Goal: Task Accomplishment & Management: Use online tool/utility

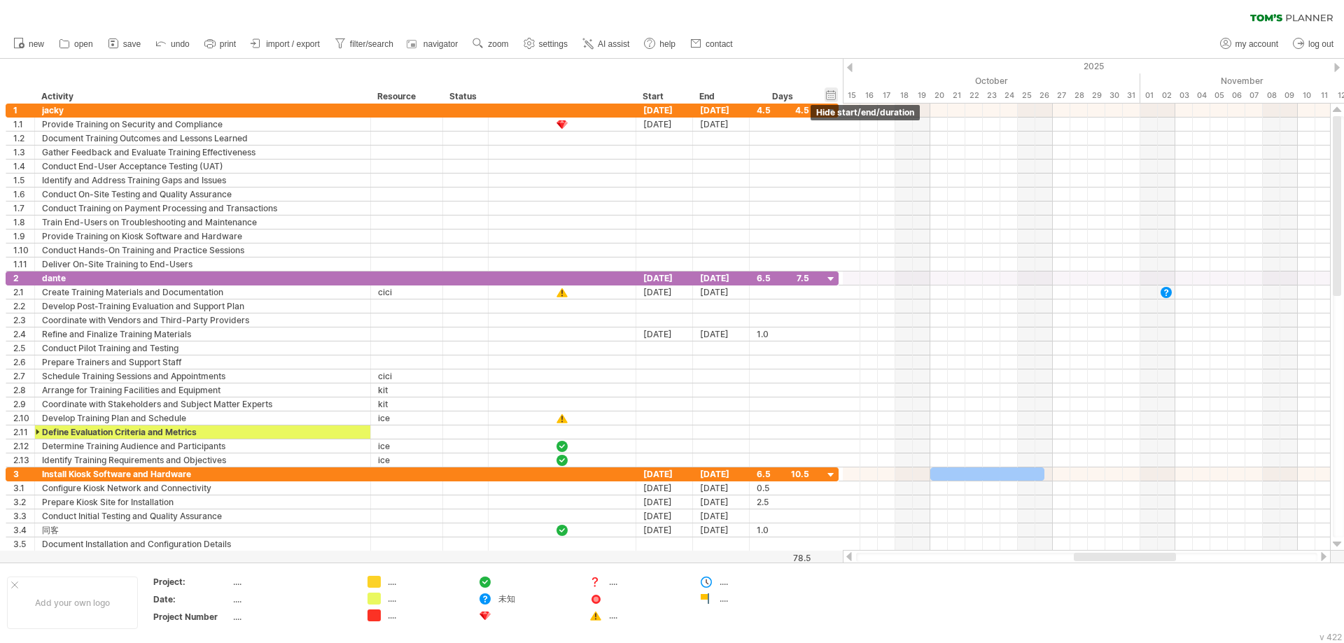
click at [826, 92] on div "hide start/end/duration show start/end/duration" at bounding box center [830, 94] width 13 height 15
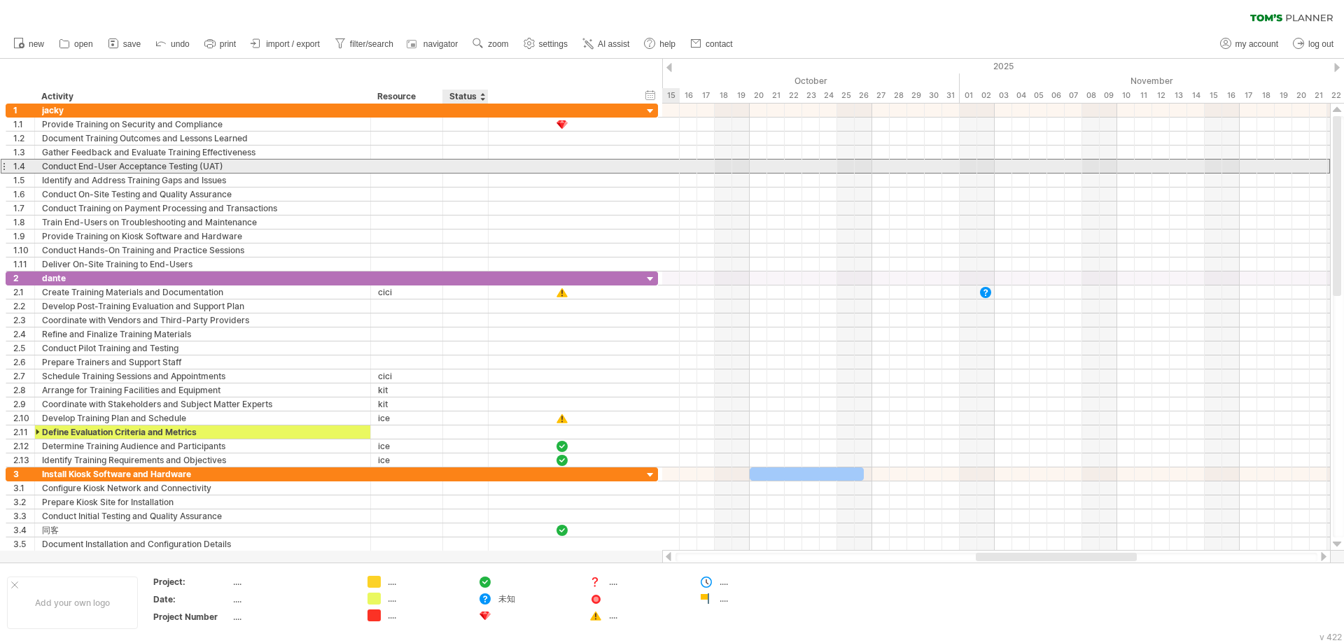
click at [480, 167] on div at bounding box center [465, 166] width 31 height 13
click at [0, 0] on input "text" at bounding box center [0, 0] width 0 height 0
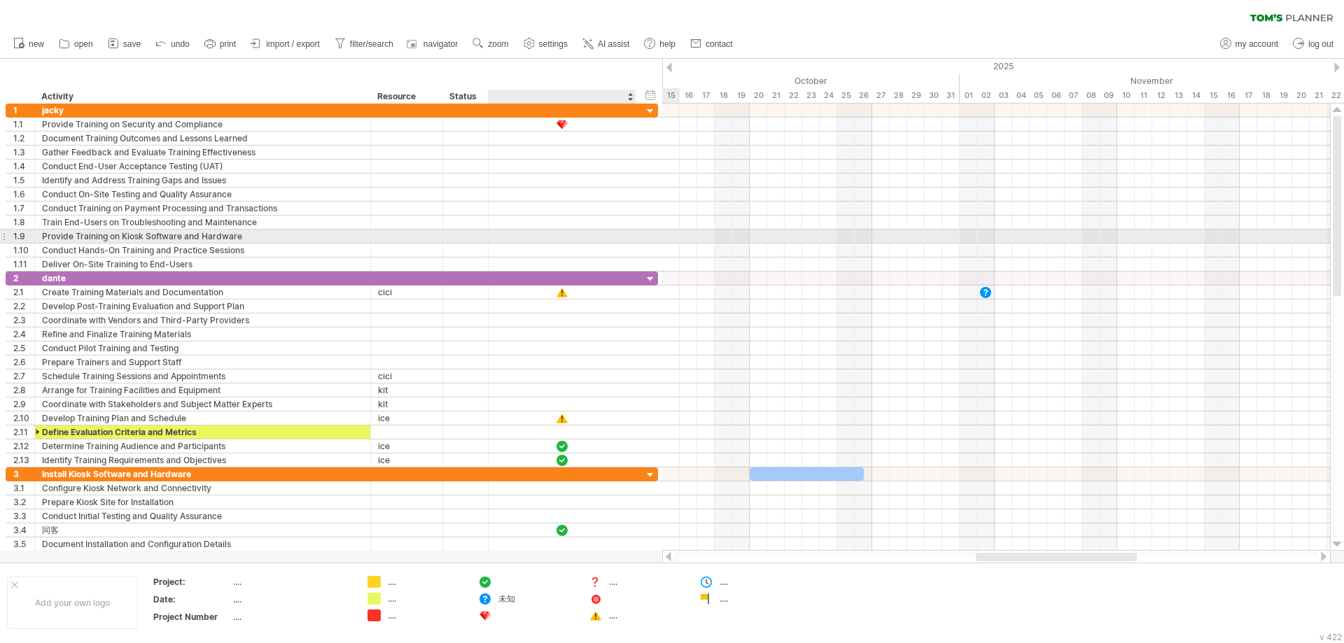
click at [614, 230] on div at bounding box center [562, 236] width 148 height 13
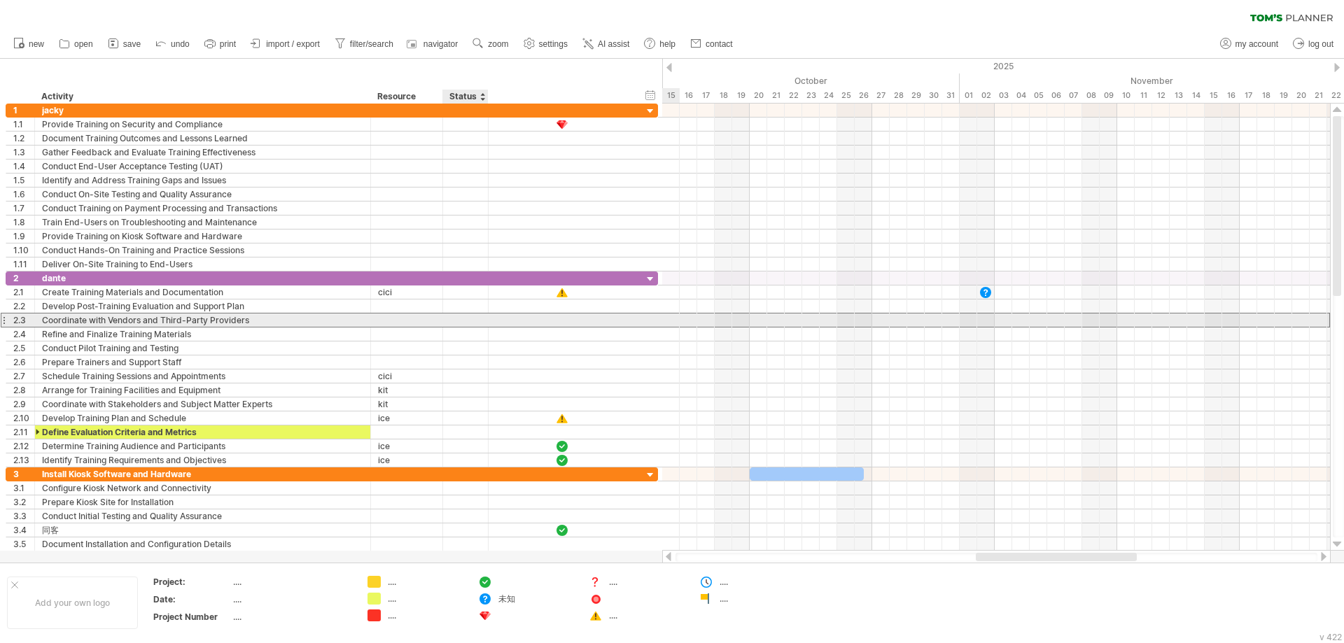
click at [463, 318] on div at bounding box center [465, 320] width 31 height 13
click at [0, 0] on input "text" at bounding box center [0, 0] width 0 height 0
click at [463, 318] on input "text" at bounding box center [465, 320] width 31 height 13
type input "*"
type input "***"
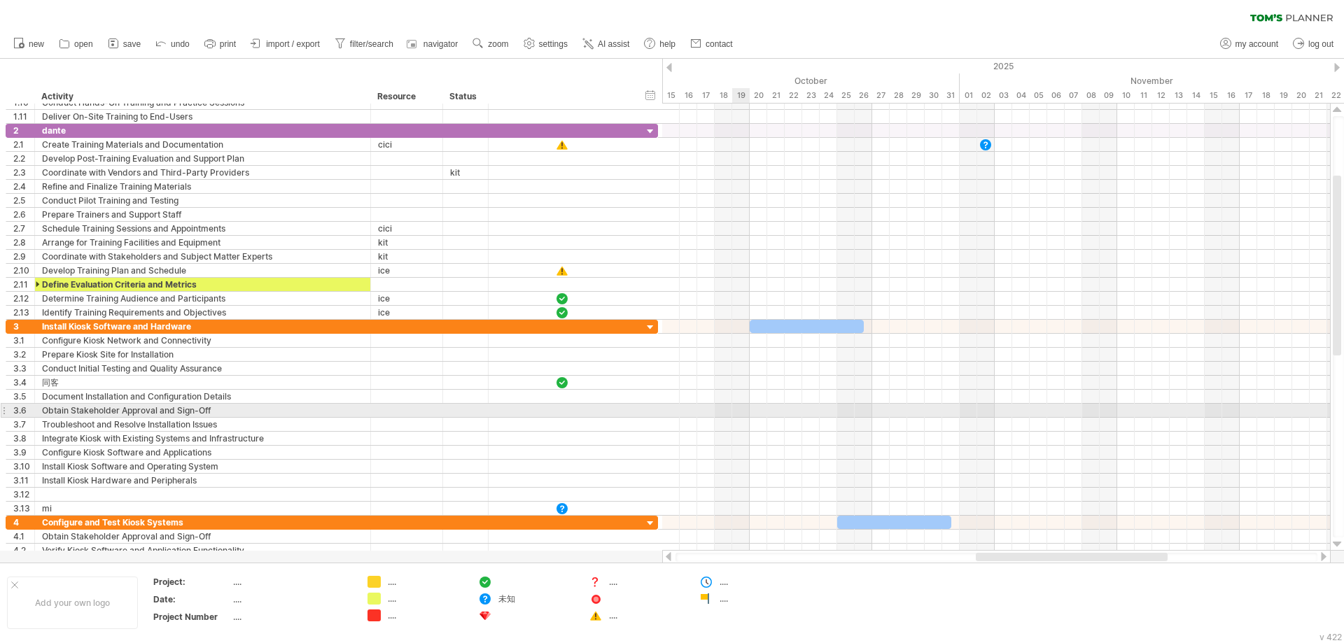
click at [744, 412] on div at bounding box center [996, 411] width 668 height 14
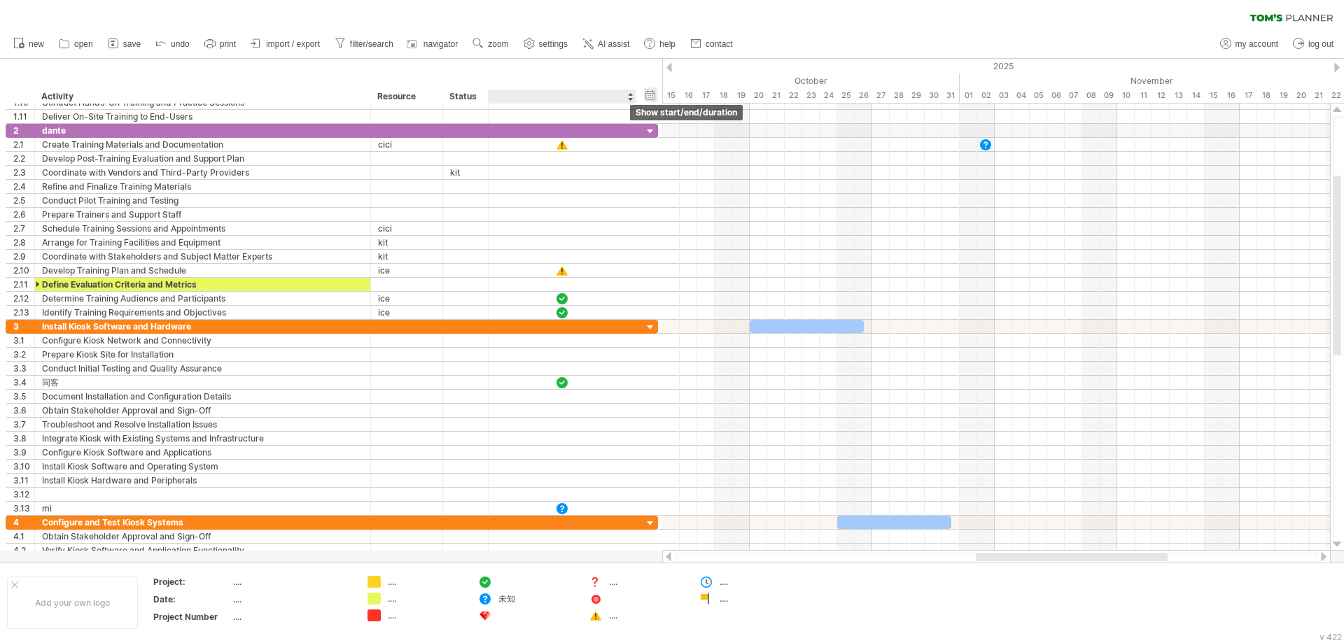
click at [649, 96] on div "hide start/end/duration show start/end/duration" at bounding box center [650, 94] width 13 height 15
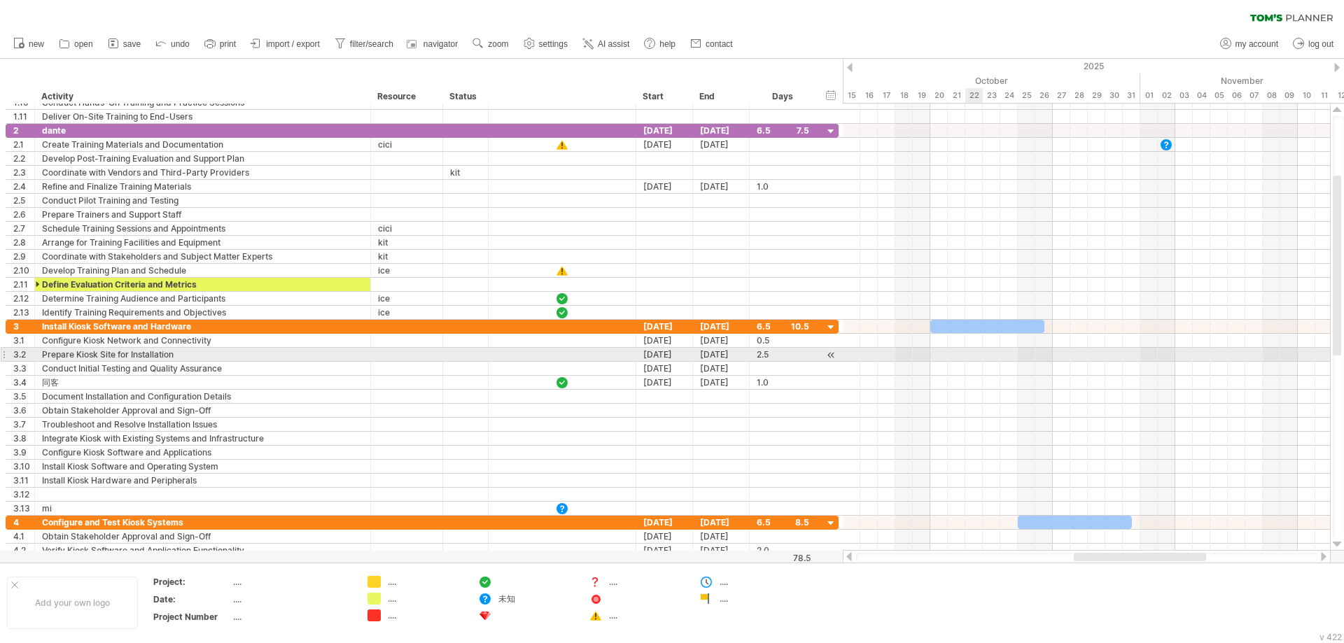
click at [973, 348] on div at bounding box center [1086, 355] width 487 height 14
drag, startPoint x: 963, startPoint y: 327, endPoint x: 962, endPoint y: 353, distance: 25.9
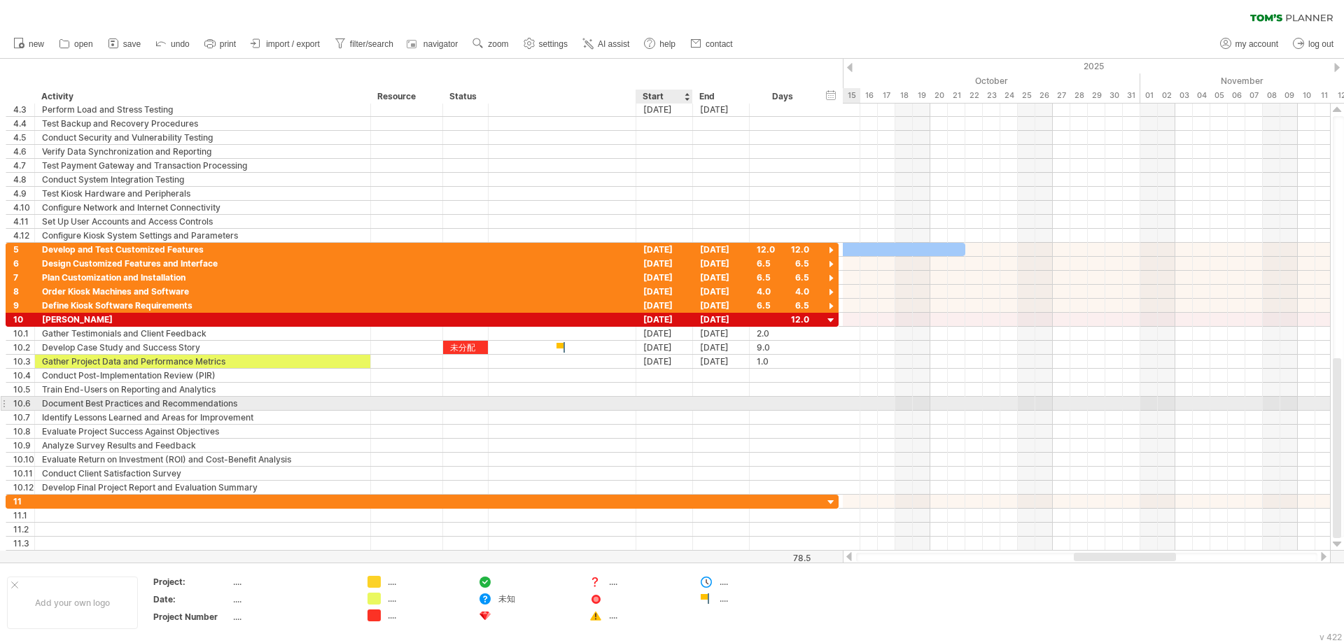
click at [649, 407] on div at bounding box center [664, 403] width 57 height 13
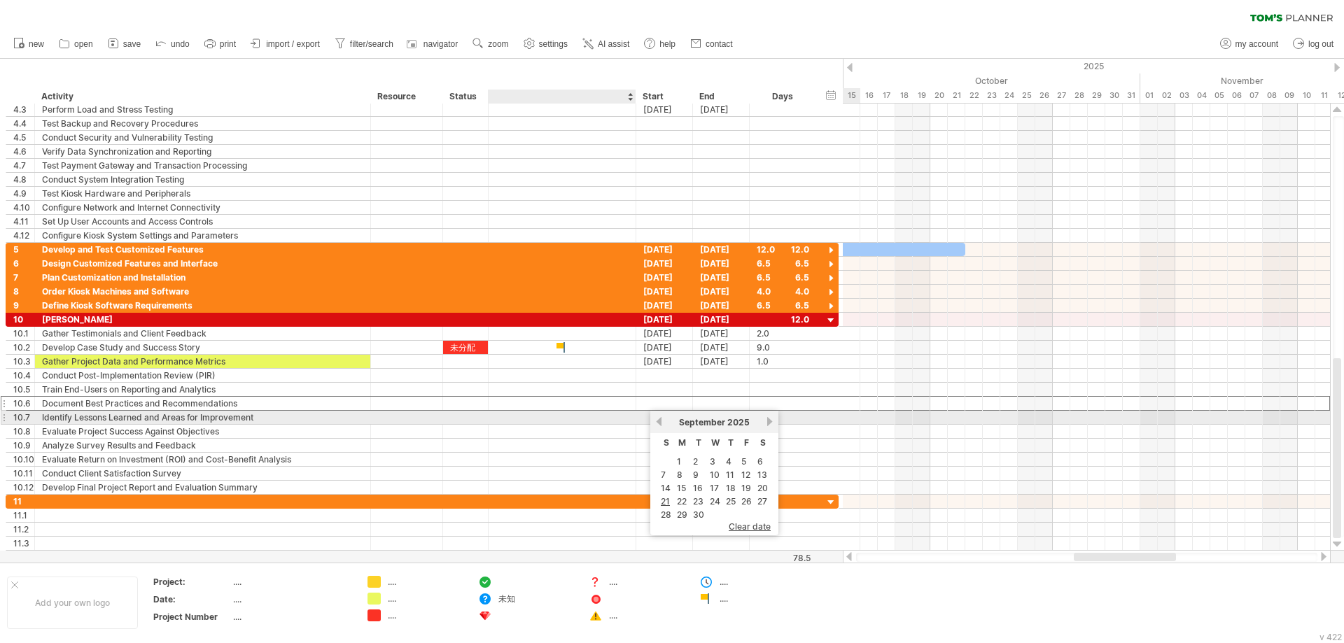
click at [617, 411] on div at bounding box center [562, 417] width 148 height 13
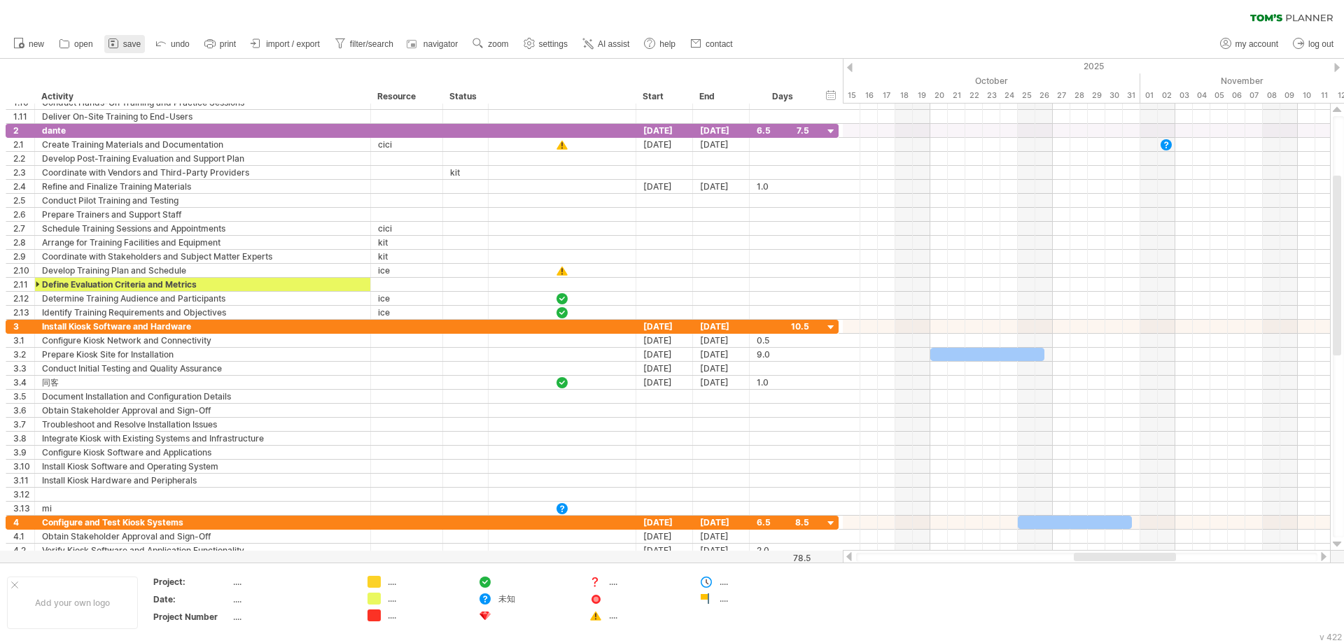
click at [132, 45] on span "save" at bounding box center [131, 44] width 17 height 10
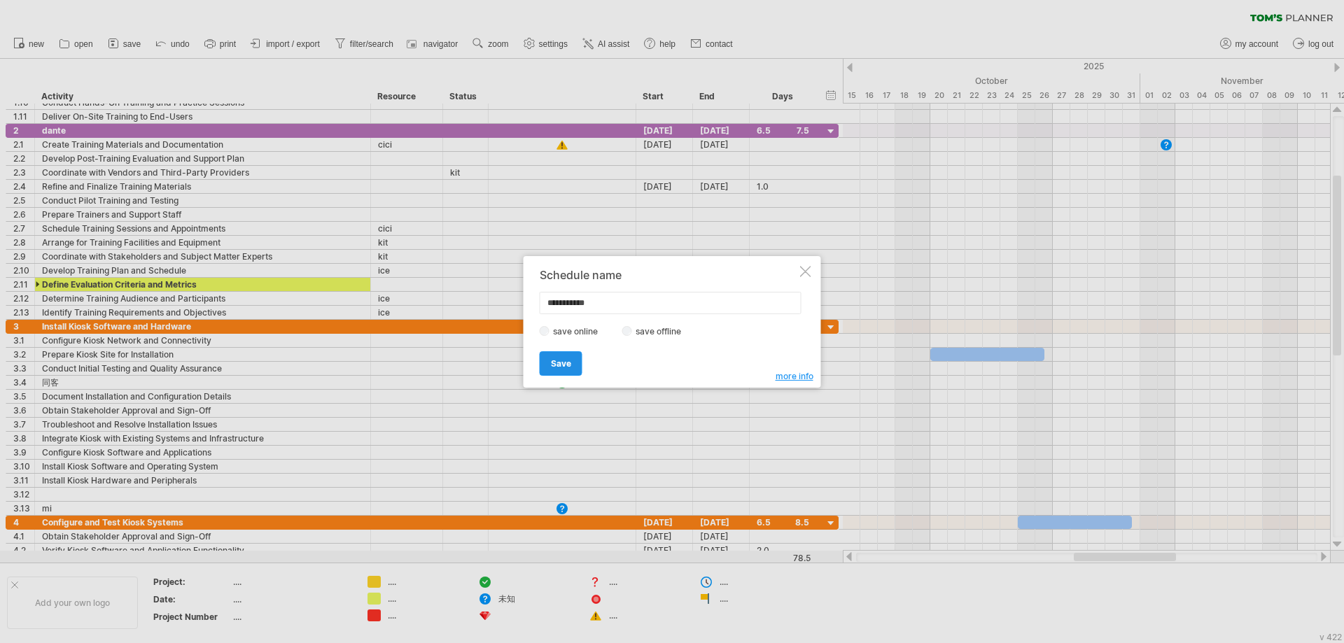
click at [551, 367] on span "Save" at bounding box center [561, 363] width 20 height 10
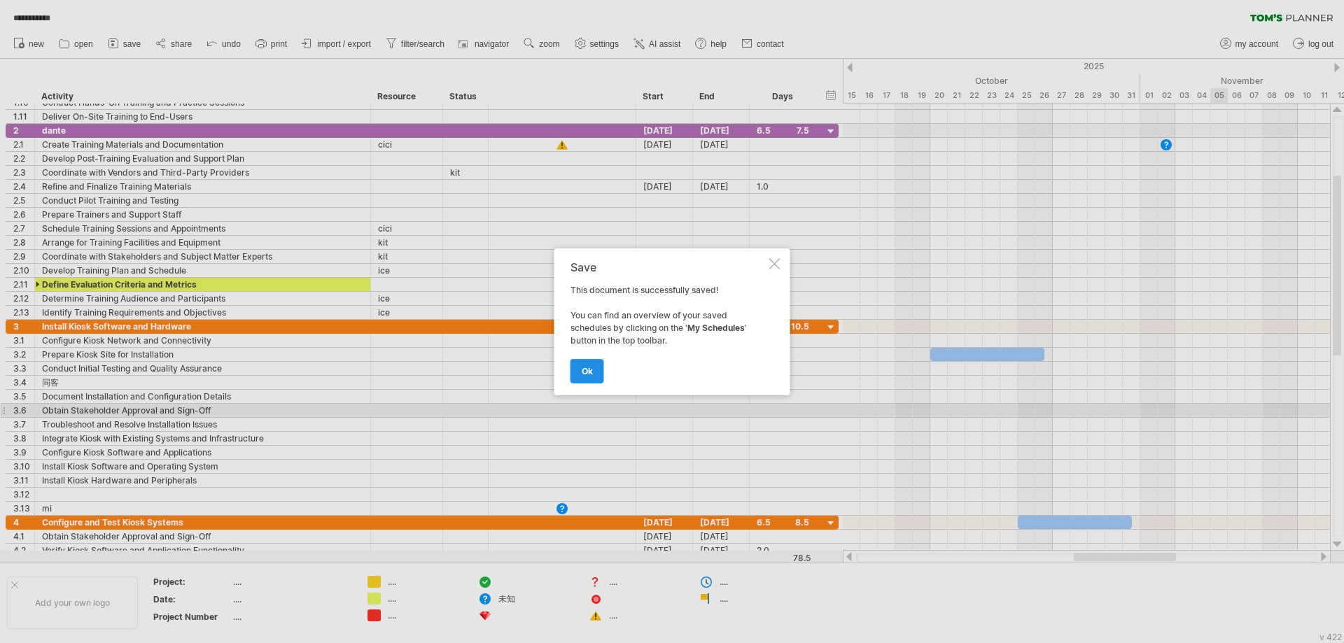
click at [582, 369] on span "ok" at bounding box center [587, 371] width 11 height 10
